Goal: Communication & Community: Answer question/provide support

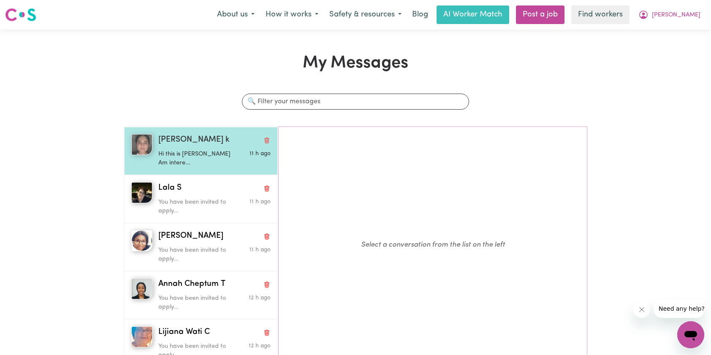
click at [176, 141] on span "[PERSON_NAME] k" at bounding box center [193, 140] width 71 height 12
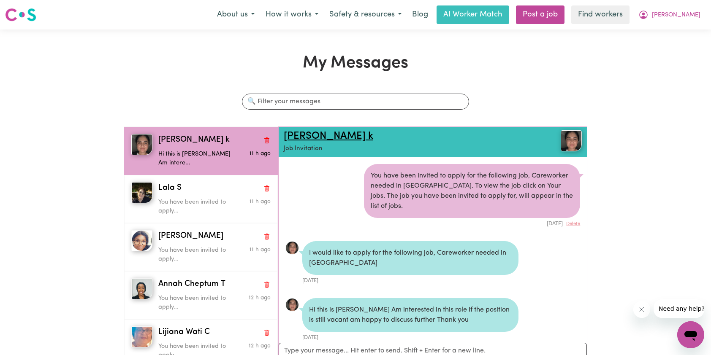
click at [319, 135] on link "[PERSON_NAME] k" at bounding box center [328, 136] width 89 height 10
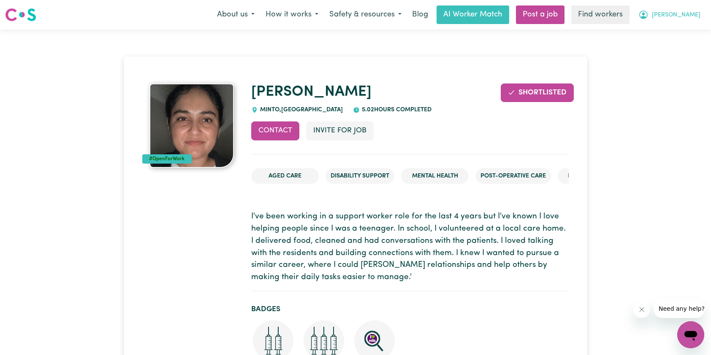
click at [685, 17] on span "[PERSON_NAME]" at bounding box center [675, 15] width 49 height 9
click at [675, 33] on link "My Dashboard" at bounding box center [671, 33] width 67 height 16
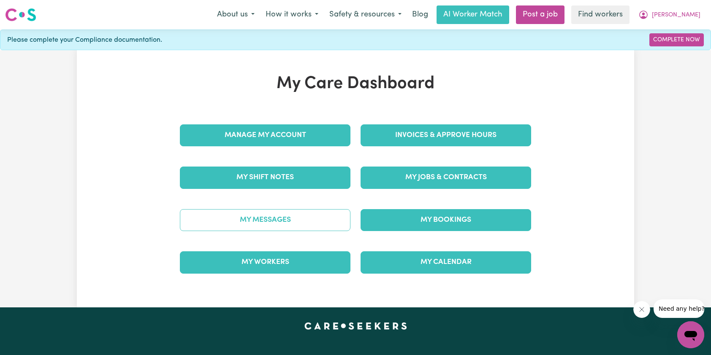
click at [320, 213] on link "My Messages" at bounding box center [265, 220] width 170 height 22
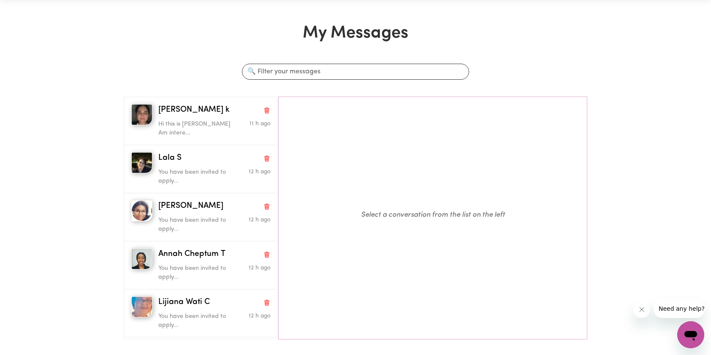
scroll to position [42, 0]
